Goal: Find specific page/section: Find specific page/section

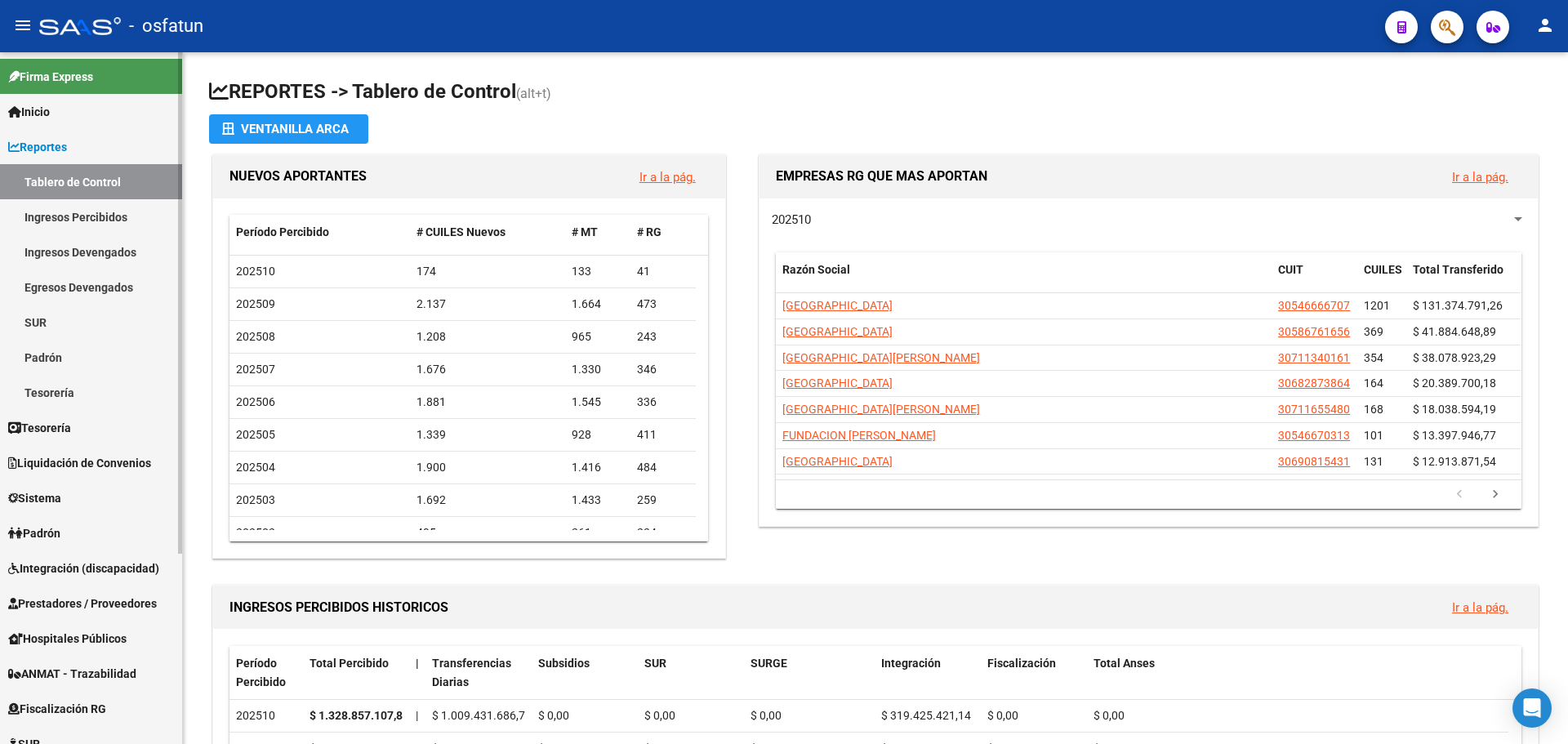
click at [95, 538] on link "Padrón" at bounding box center [91, 533] width 182 height 35
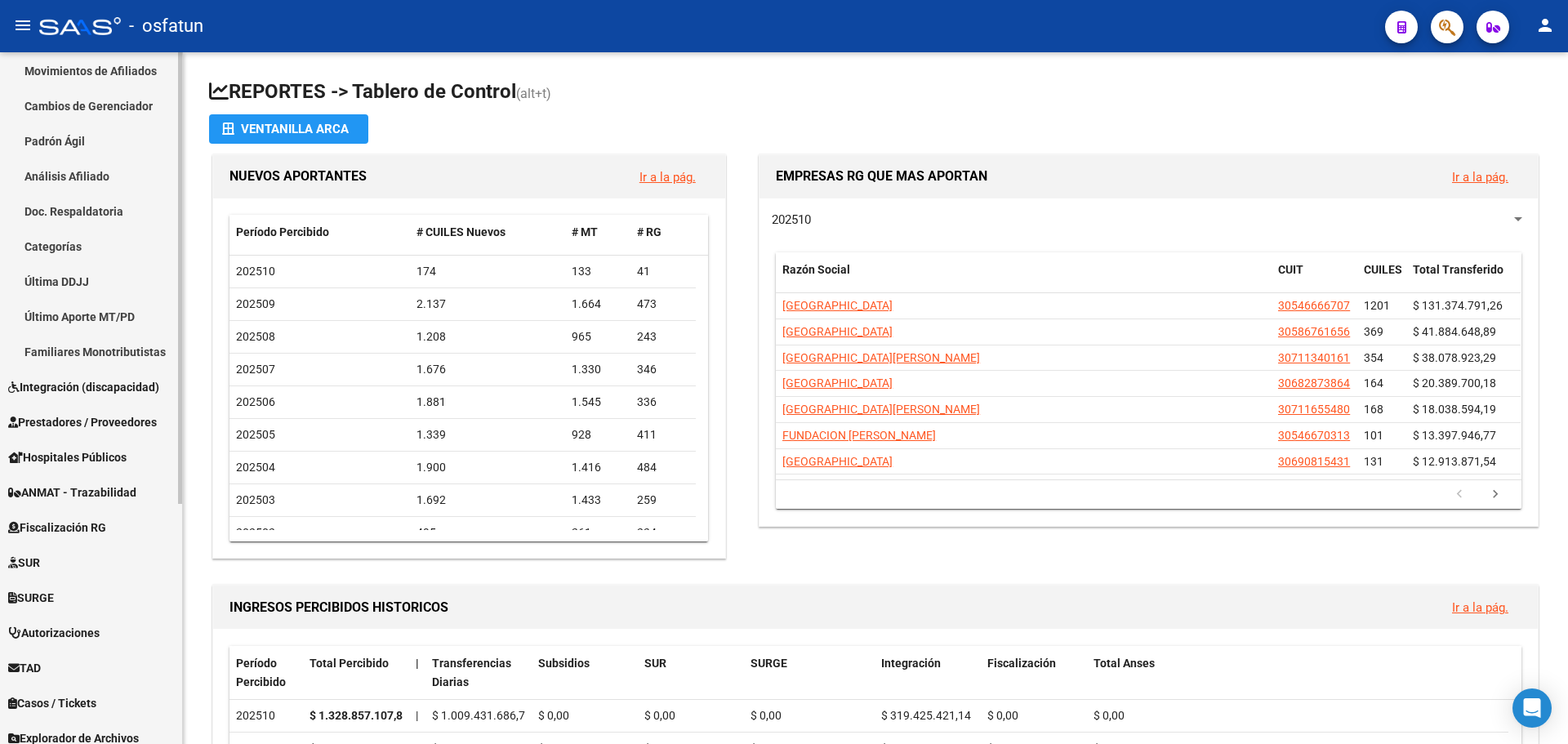
scroll to position [369, 0]
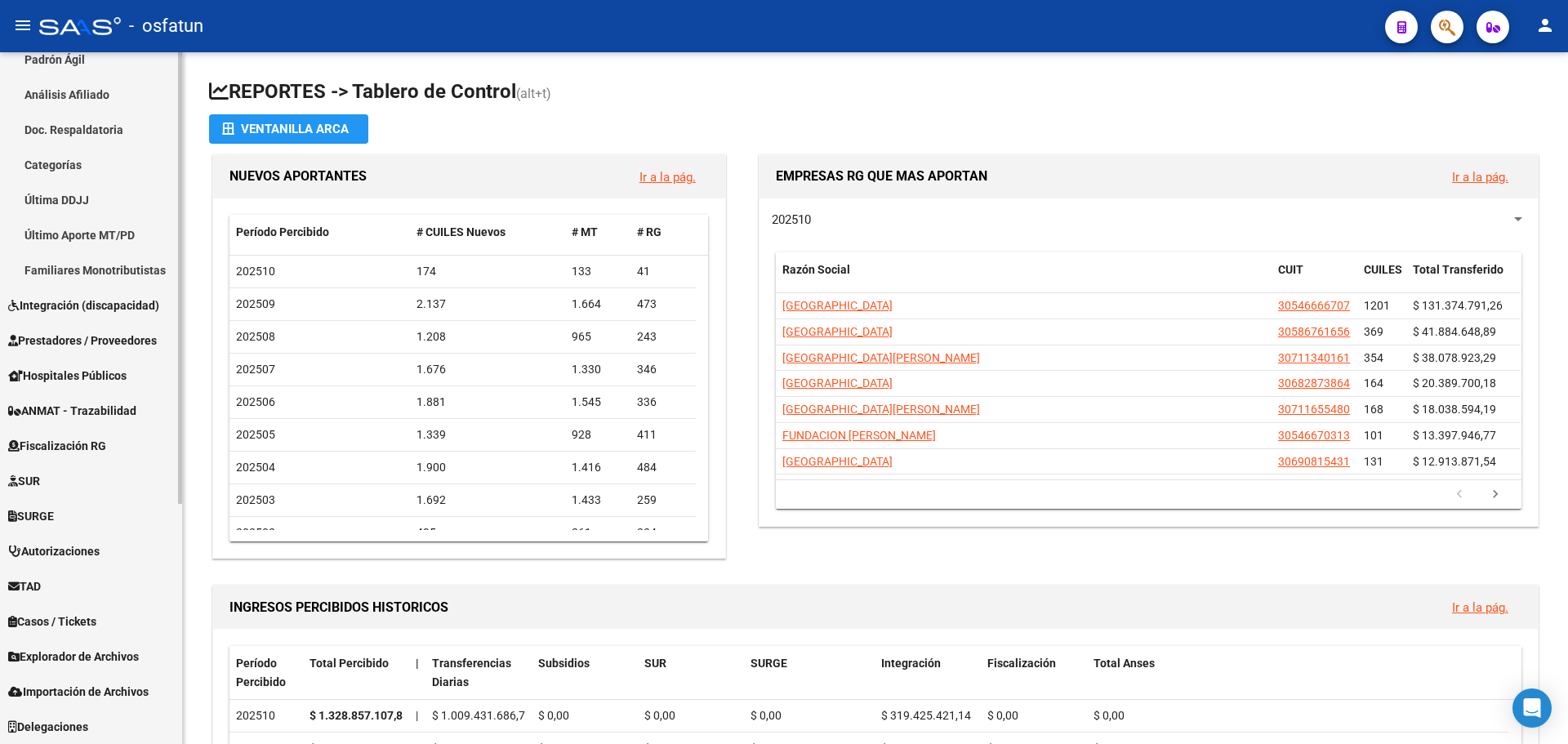
click at [103, 654] on span "Explorador de Archivos" at bounding box center [72, 657] width 130 height 18
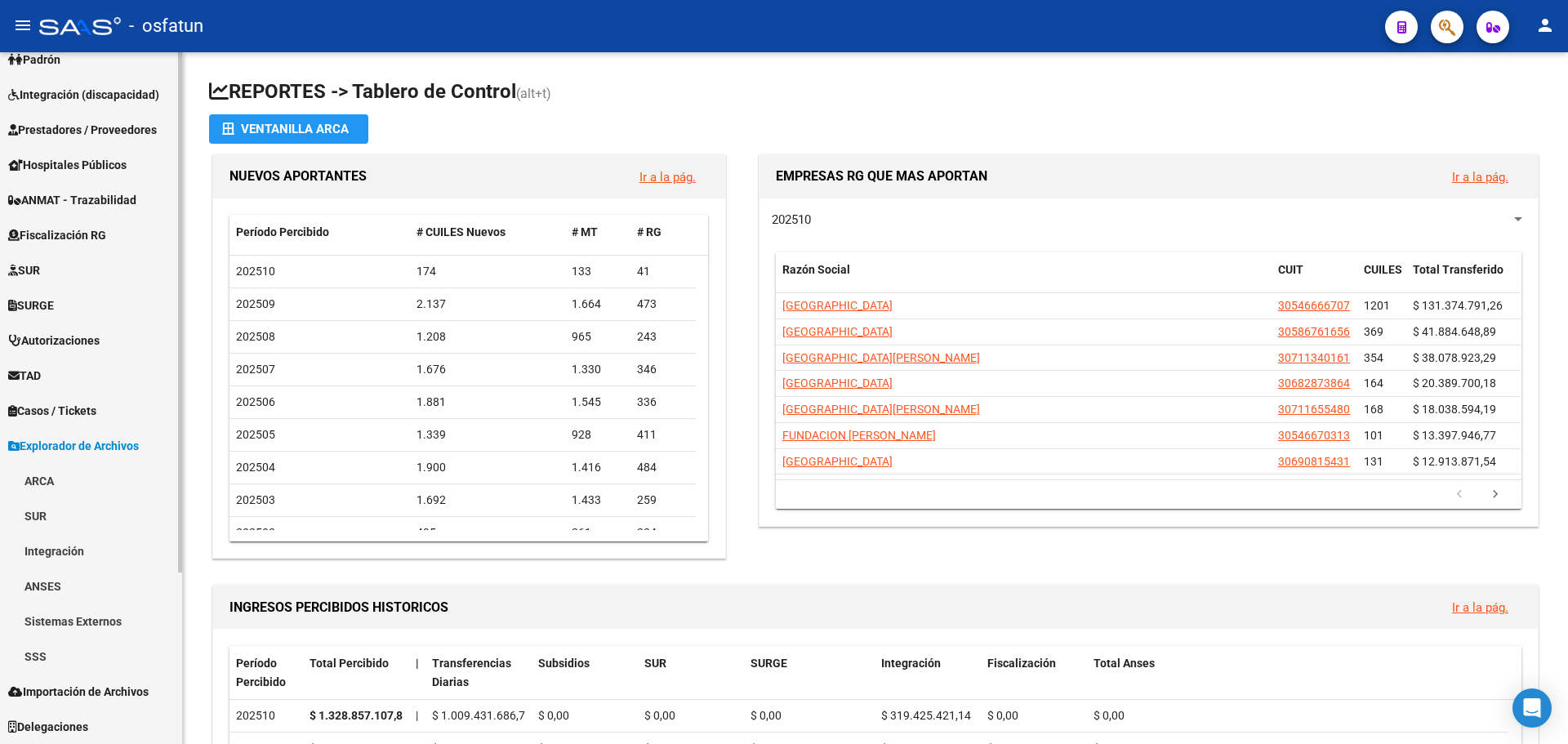
scroll to position [228, 0]
click at [37, 654] on link "SSS" at bounding box center [91, 656] width 182 height 35
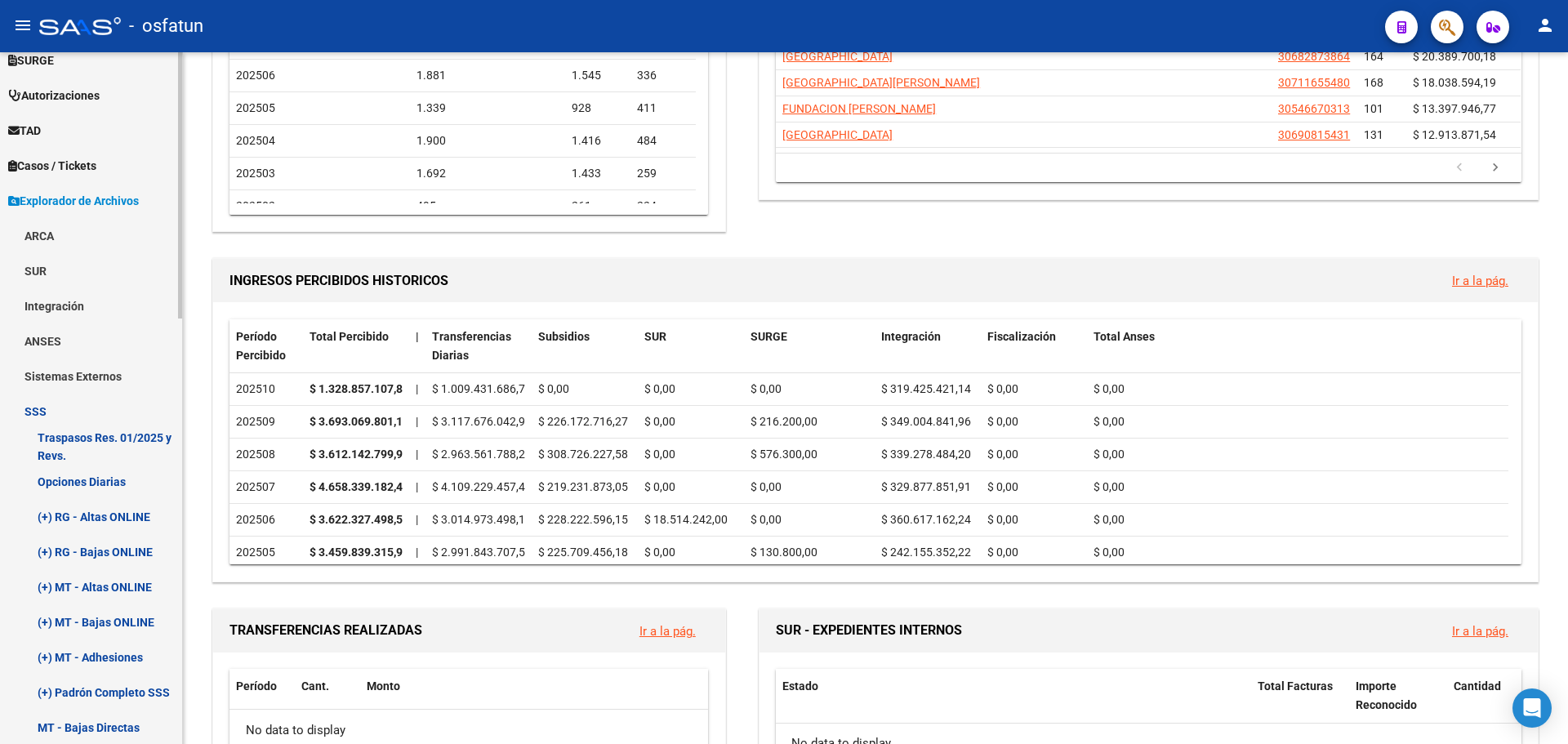
scroll to position [555, 0]
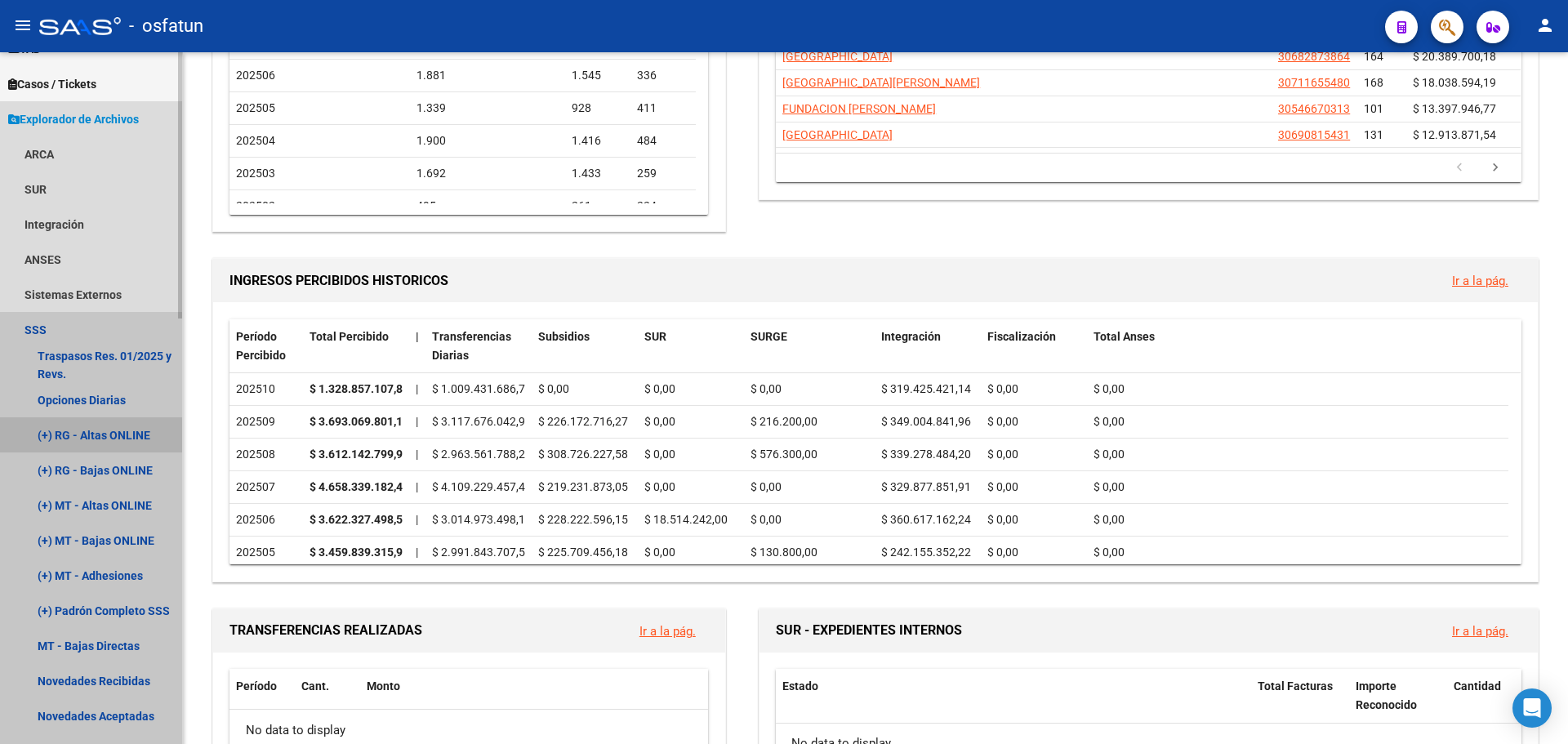
click at [110, 421] on link "(+) RG - Altas ONLINE" at bounding box center [91, 435] width 182 height 35
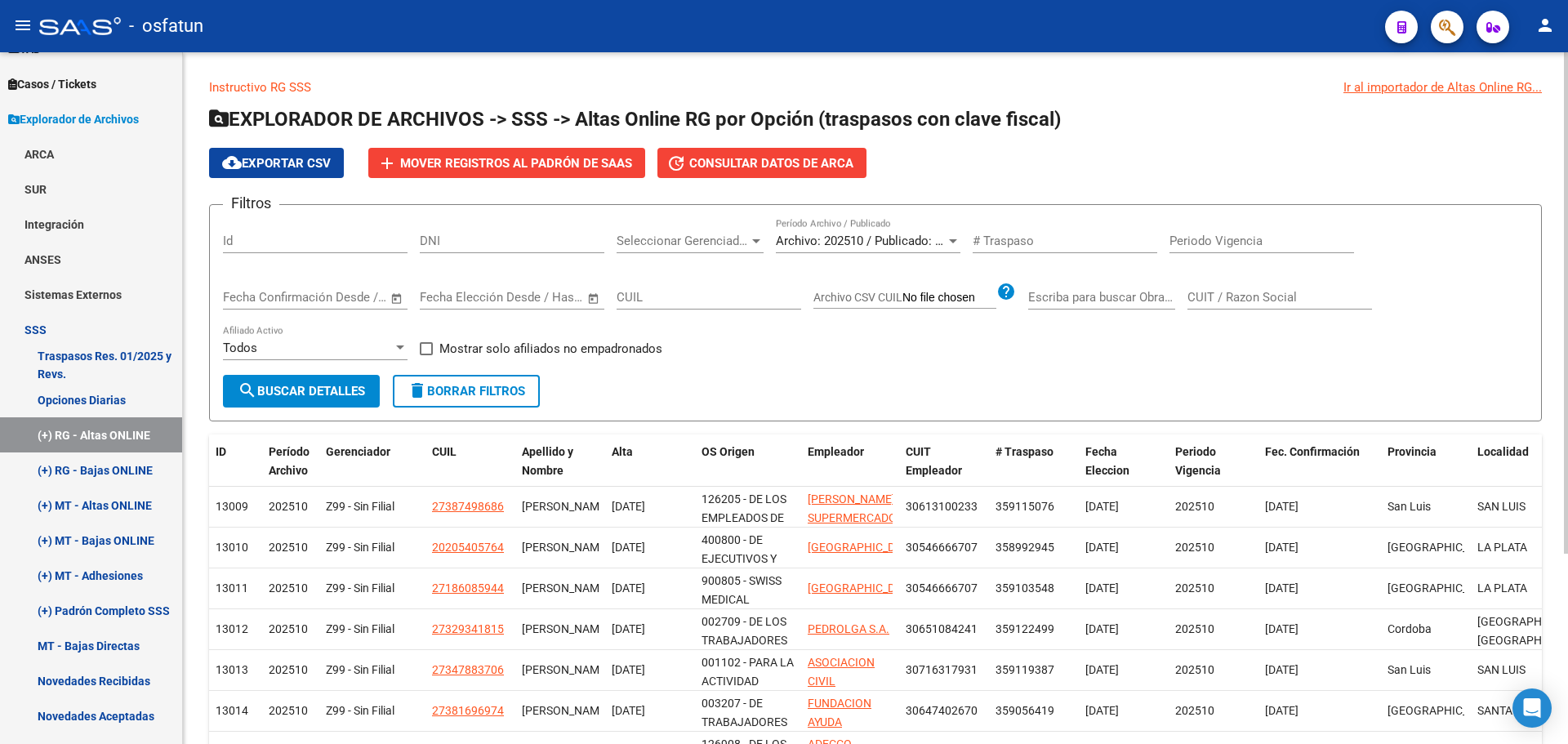
click at [880, 237] on span "Archivo: 202510 / Publicado: 202509" at bounding box center [875, 241] width 198 height 15
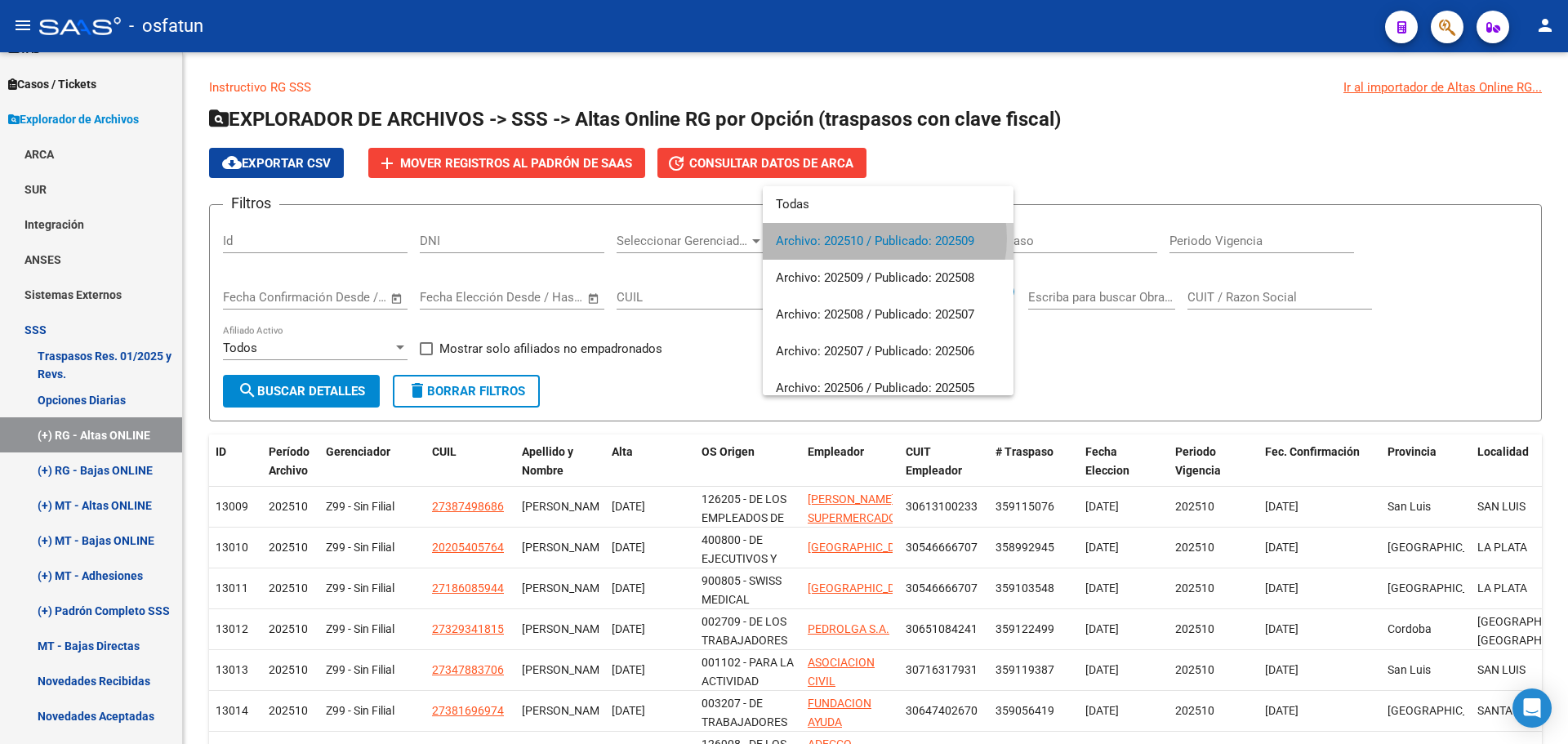
click at [880, 238] on span "Archivo: 202510 / Publicado: 202509" at bounding box center [888, 241] width 224 height 37
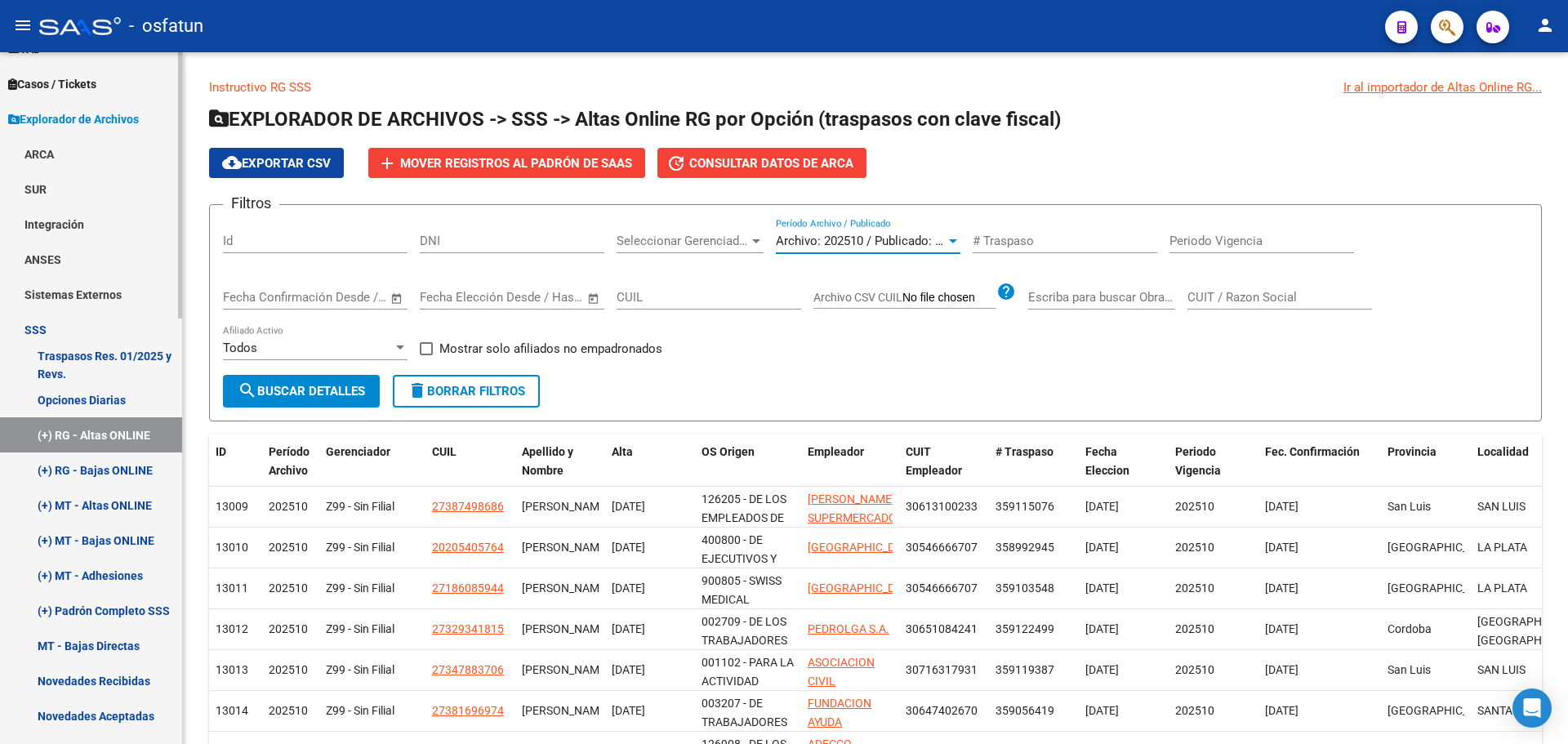
click at [116, 457] on link "(+) RG - Bajas ONLINE" at bounding box center [91, 470] width 182 height 35
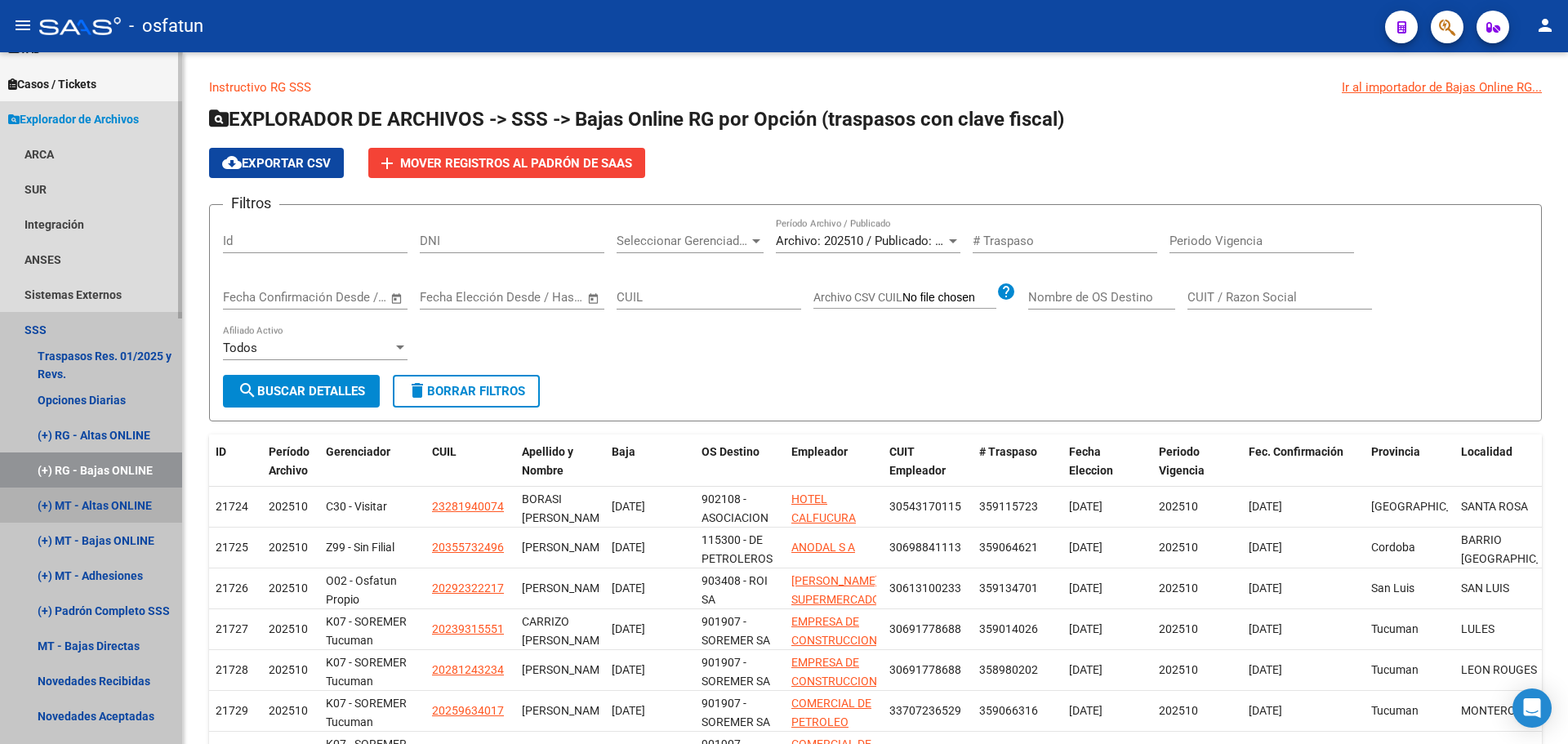
click at [123, 504] on link "(+) MT - Altas ONLINE" at bounding box center [91, 505] width 182 height 35
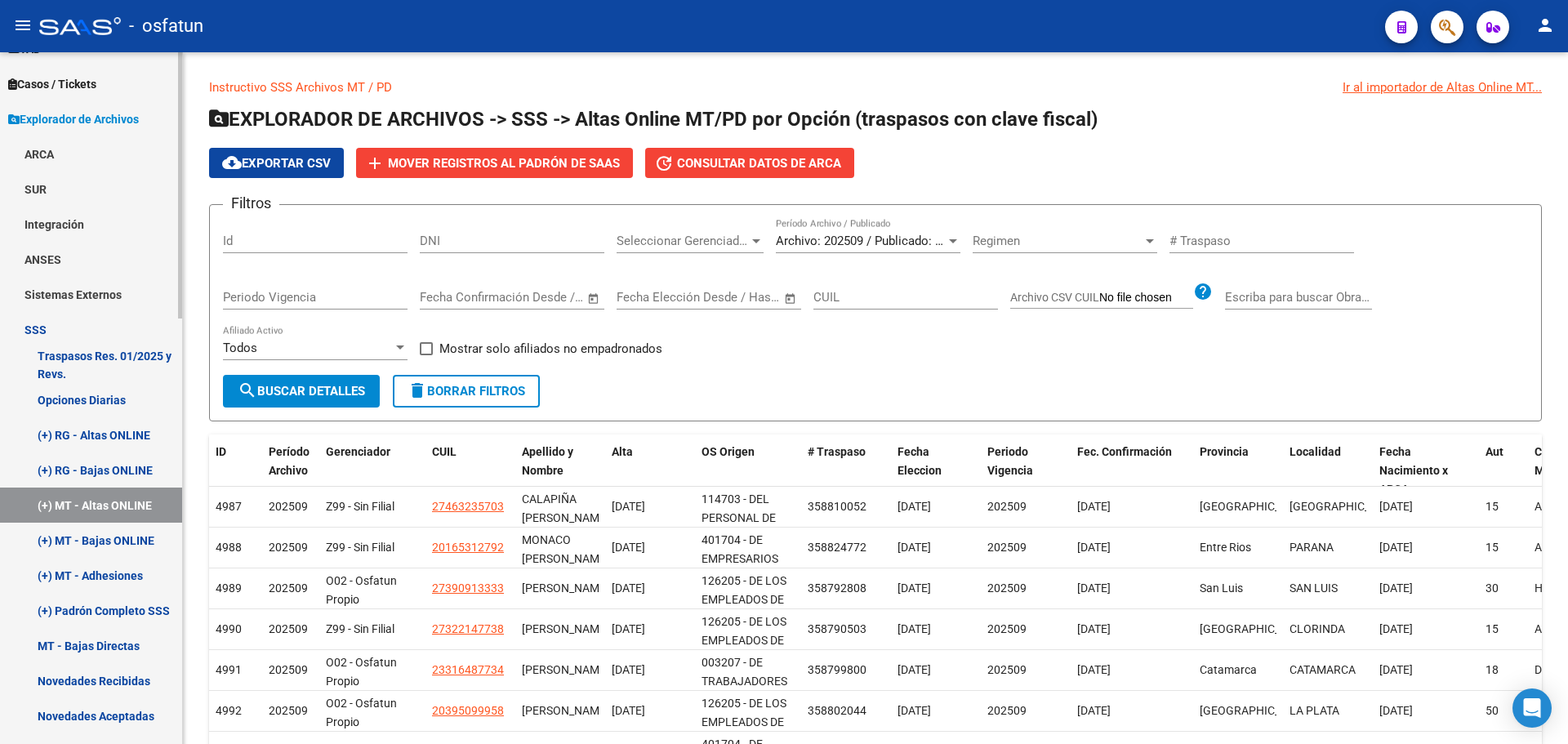
click at [117, 543] on link "(+) MT - Bajas ONLINE" at bounding box center [91, 540] width 182 height 35
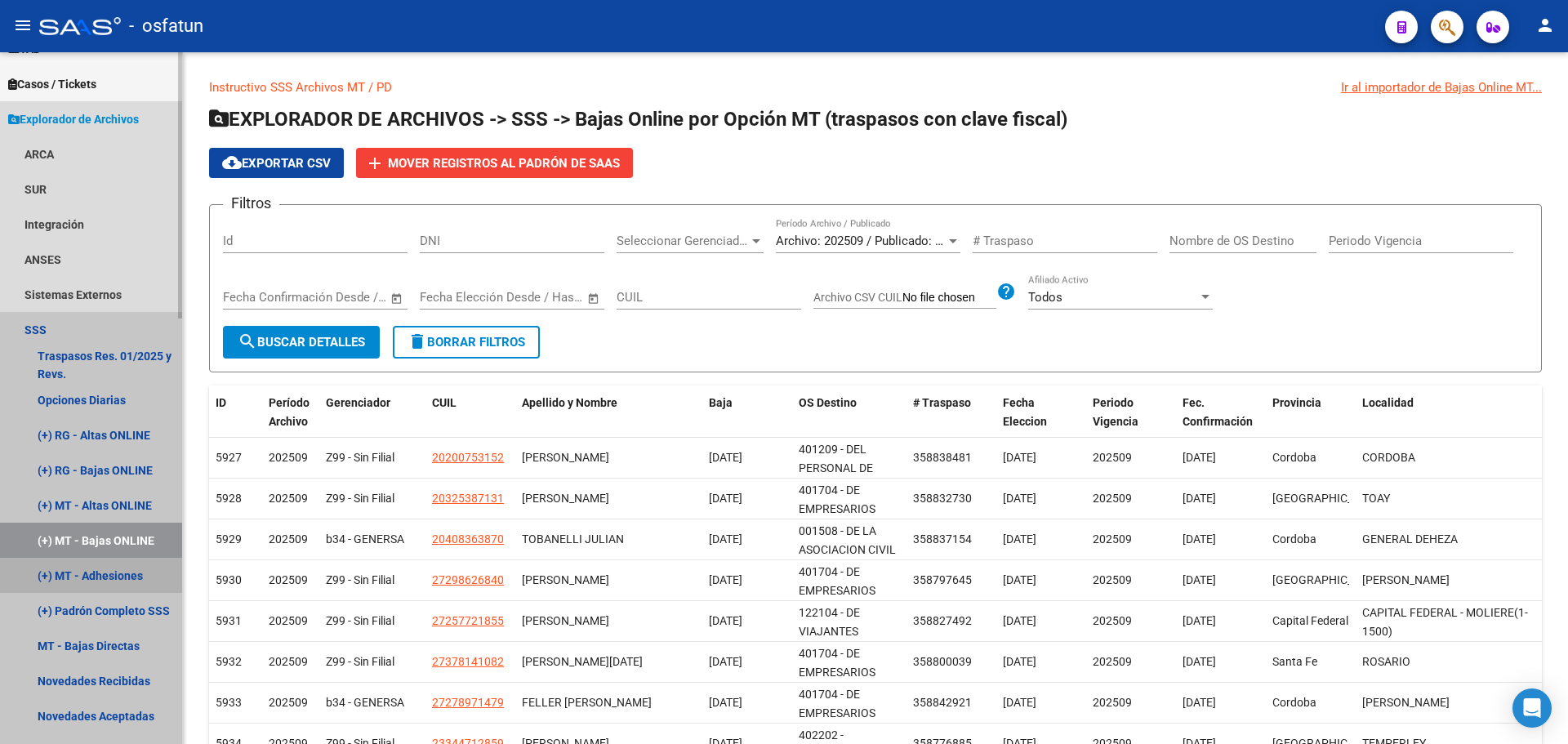
click at [115, 575] on link "(+) MT - Adhesiones" at bounding box center [91, 576] width 182 height 35
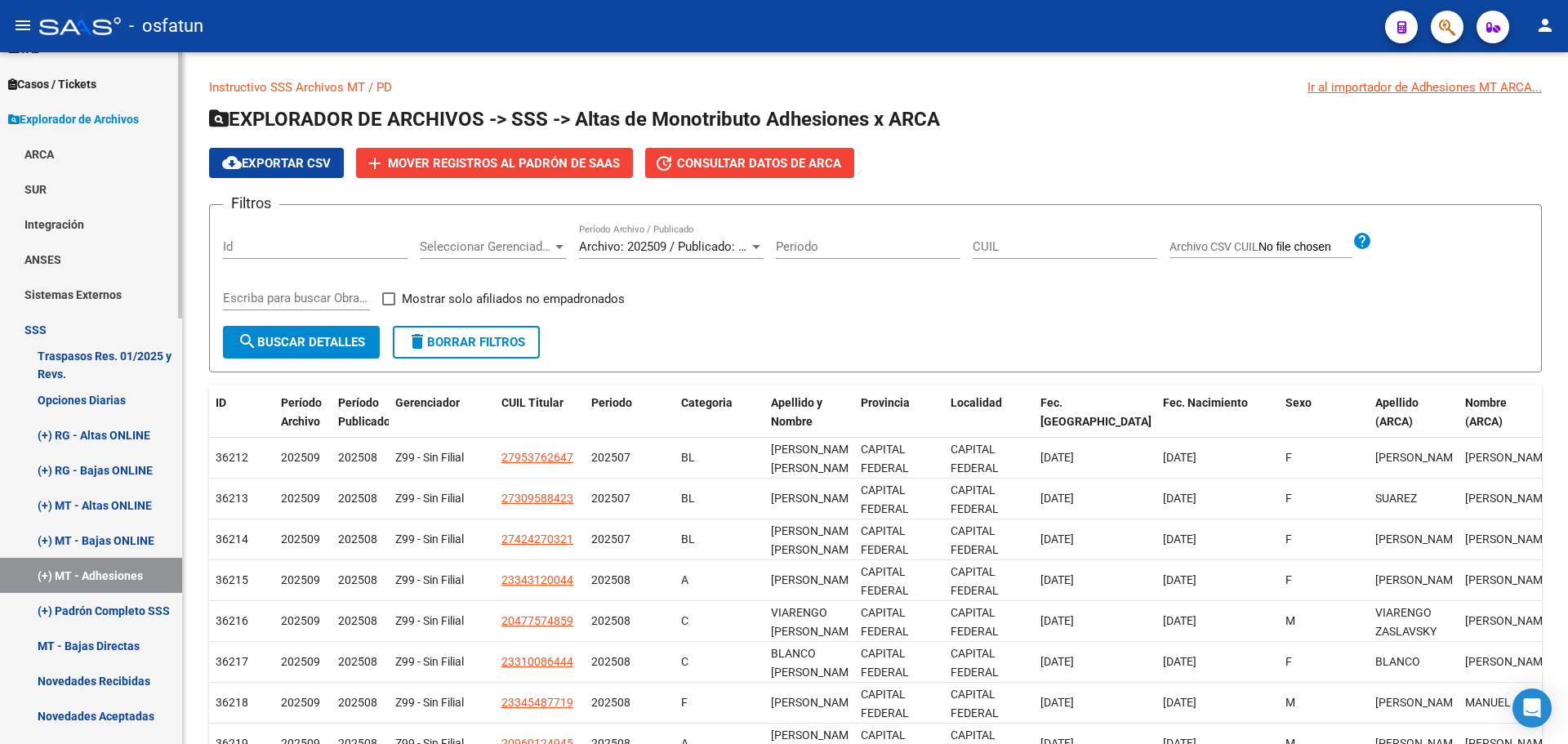
click at [105, 616] on link "(+) Padrón Completo SSS" at bounding box center [91, 610] width 182 height 35
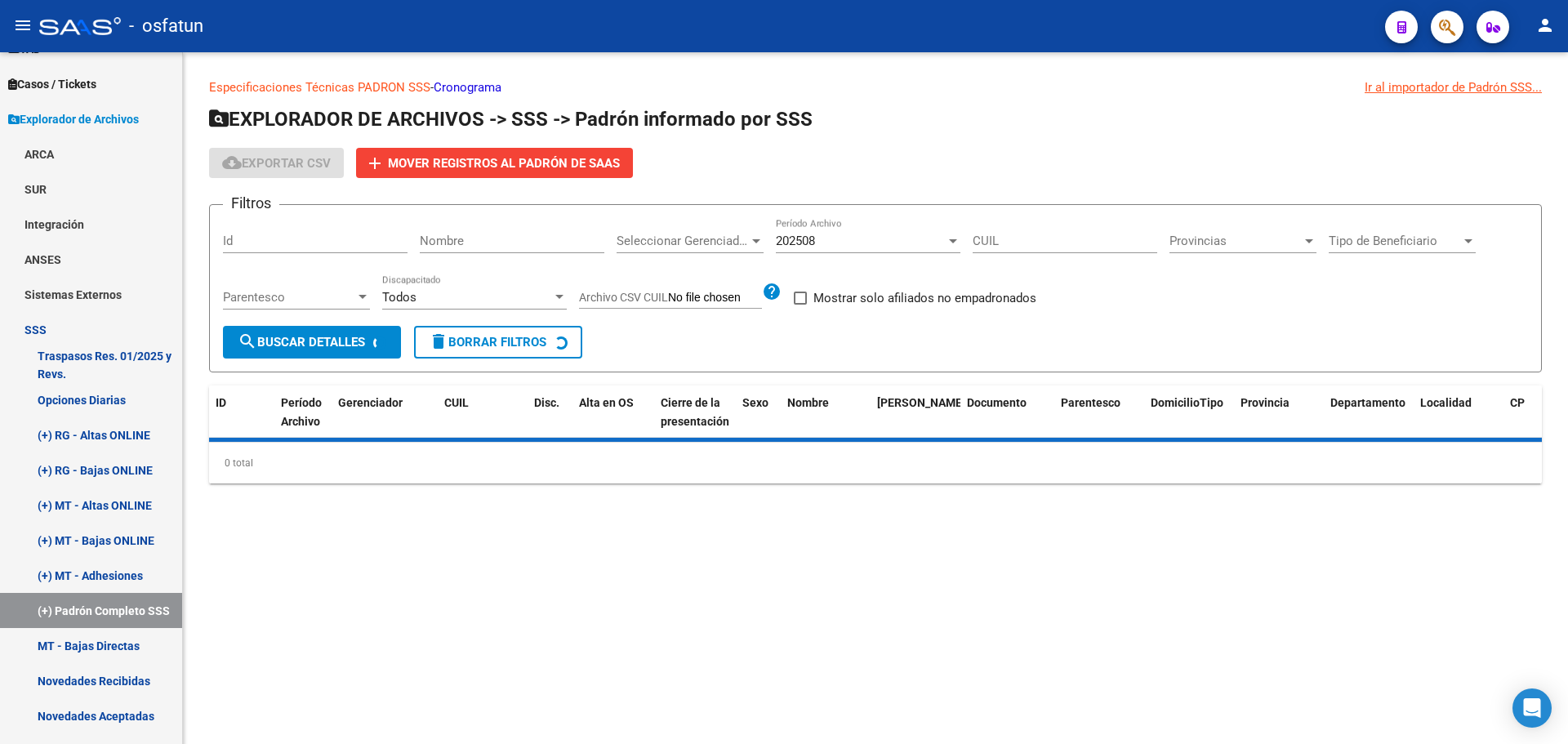
click at [876, 230] on div "202508 Período Archivo" at bounding box center [868, 236] width 185 height 35
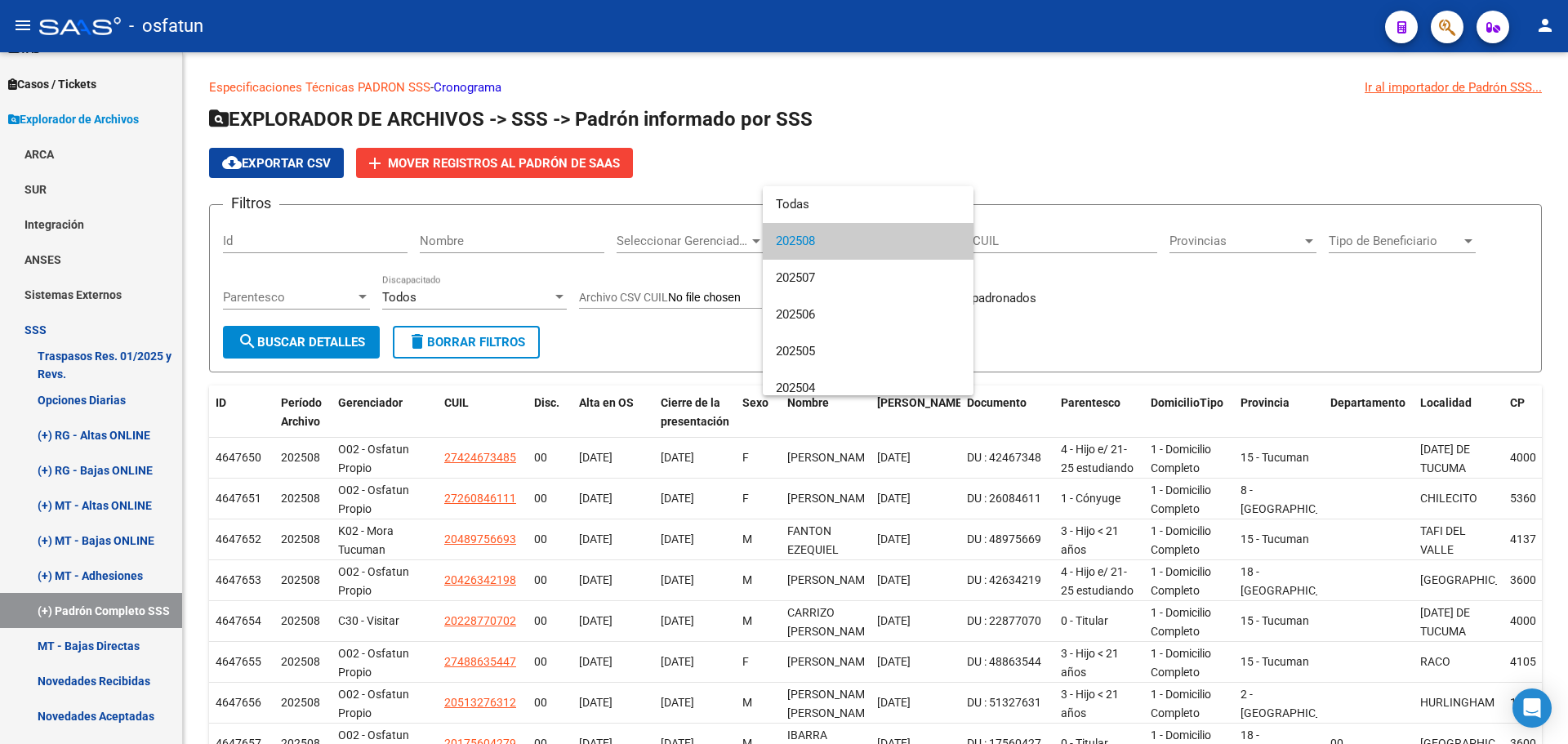
drag, startPoint x: 1170, startPoint y: 109, endPoint x: 742, endPoint y: 178, distance: 433.5
click at [1166, 109] on div at bounding box center [784, 372] width 1568 height 744
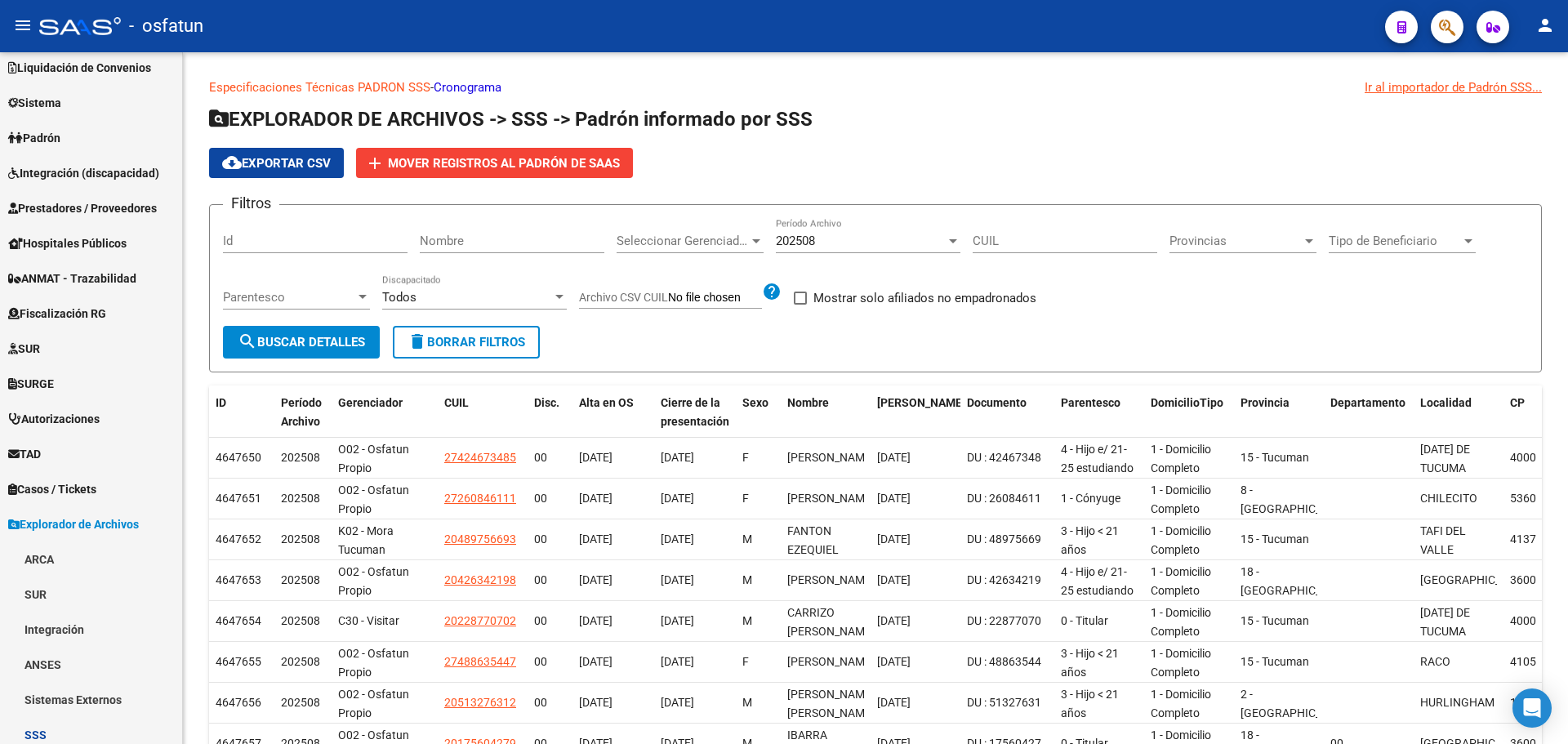
scroll to position [146, 0]
